Goal: Information Seeking & Learning: Learn about a topic

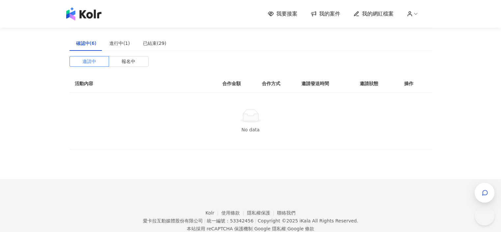
click at [91, 9] on img at bounding box center [83, 13] width 35 height 13
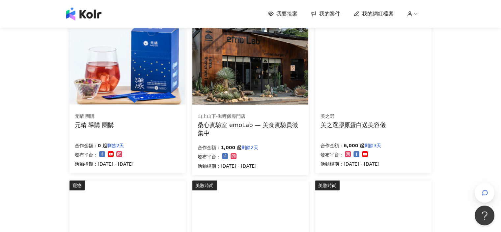
scroll to position [99, 0]
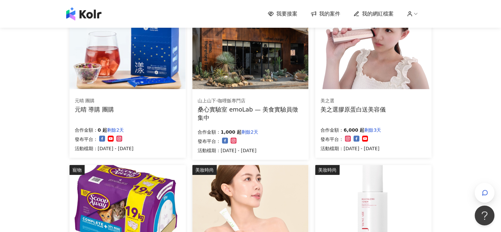
click at [91, 85] on img at bounding box center [128, 45] width 116 height 87
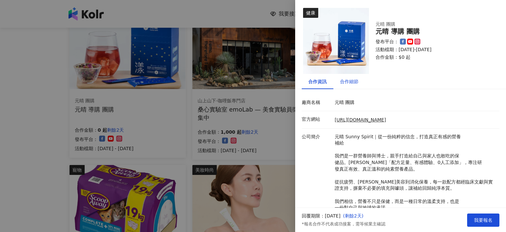
click at [340, 79] on div "合作細節" at bounding box center [349, 81] width 18 height 7
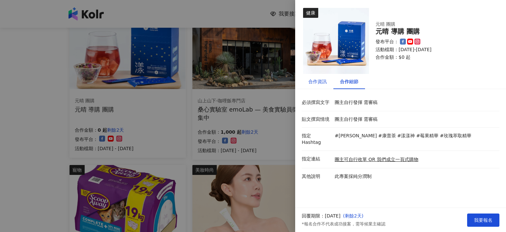
click at [320, 84] on div "合作資訊" at bounding box center [317, 81] width 18 height 7
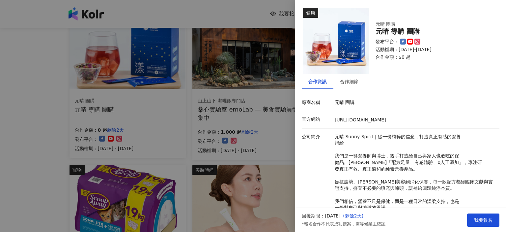
click at [53, 107] on div at bounding box center [253, 116] width 506 height 232
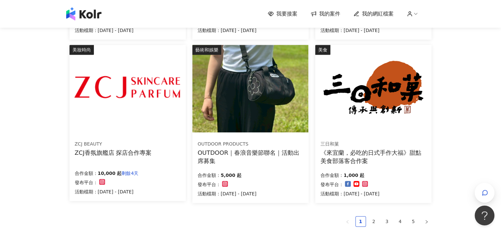
scroll to position [395, 0]
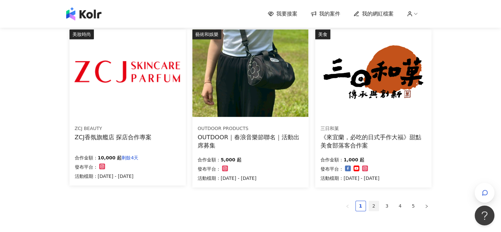
click at [373, 203] on link "2" at bounding box center [374, 206] width 10 height 10
